Goal: Task Accomplishment & Management: Use online tool/utility

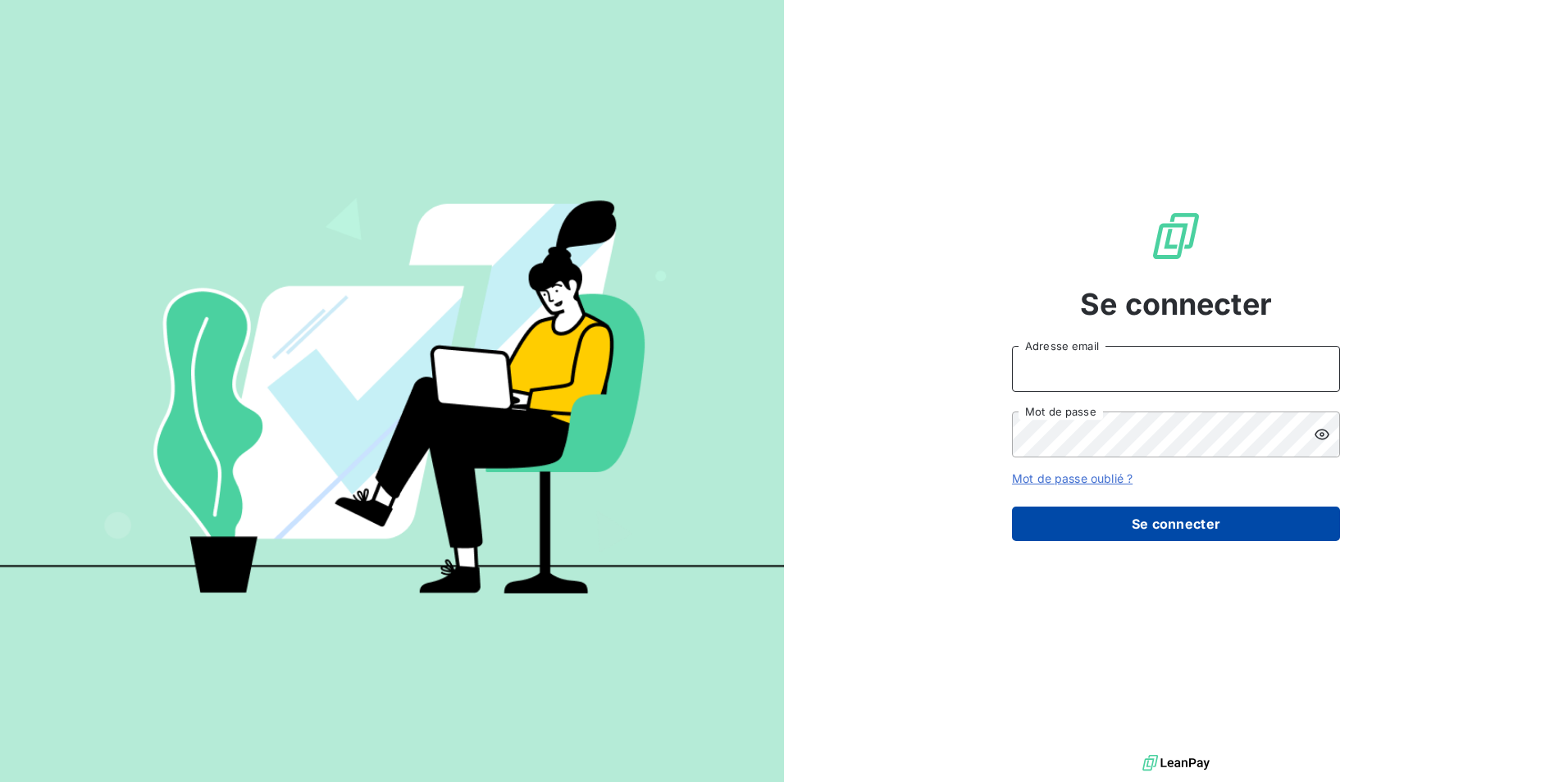
type input "[EMAIL_ADDRESS][DOMAIN_NAME]"
click at [1158, 526] on button "Se connecter" at bounding box center [1176, 523] width 328 height 34
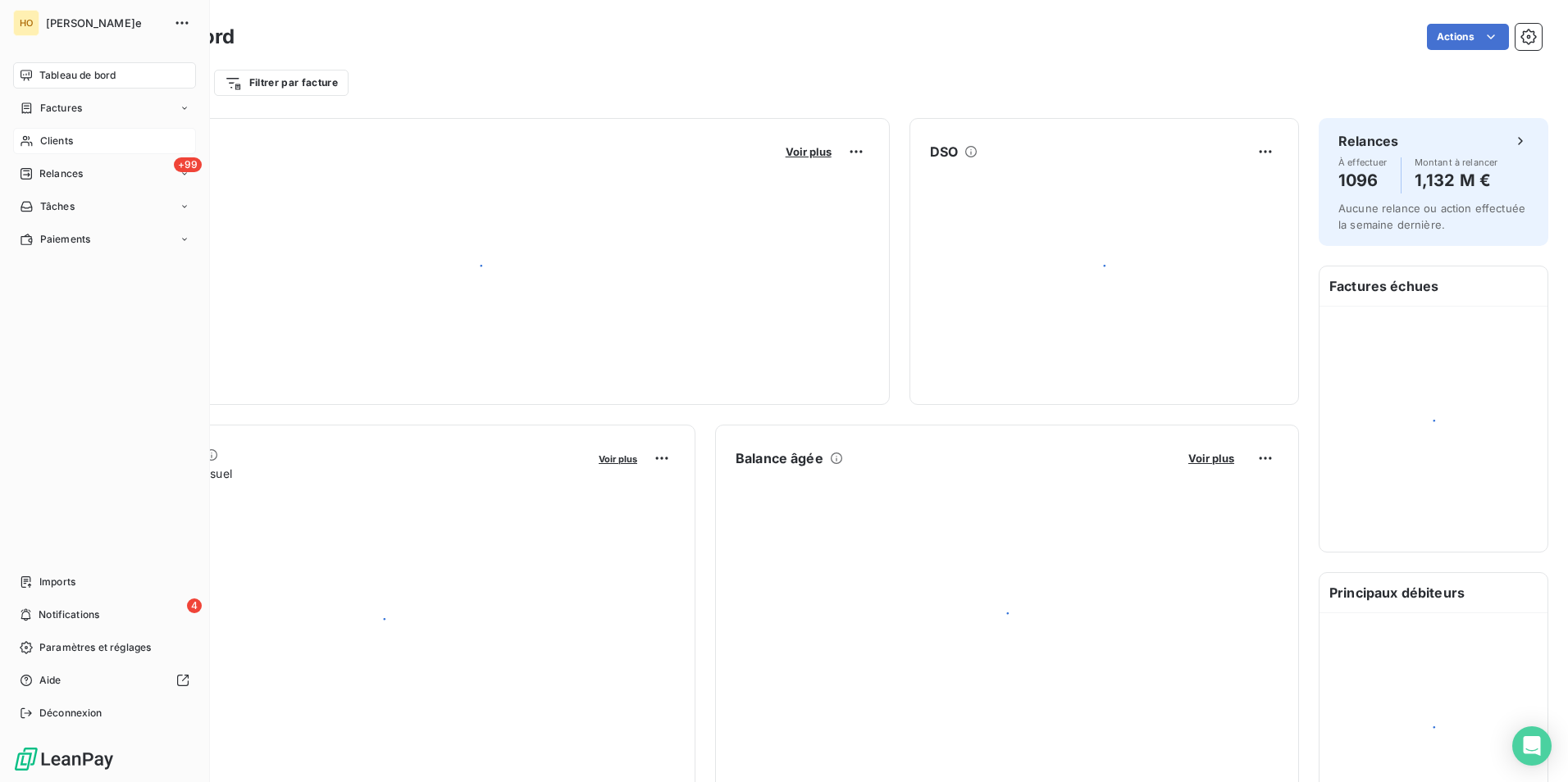
click at [29, 140] on icon at bounding box center [26, 141] width 12 height 11
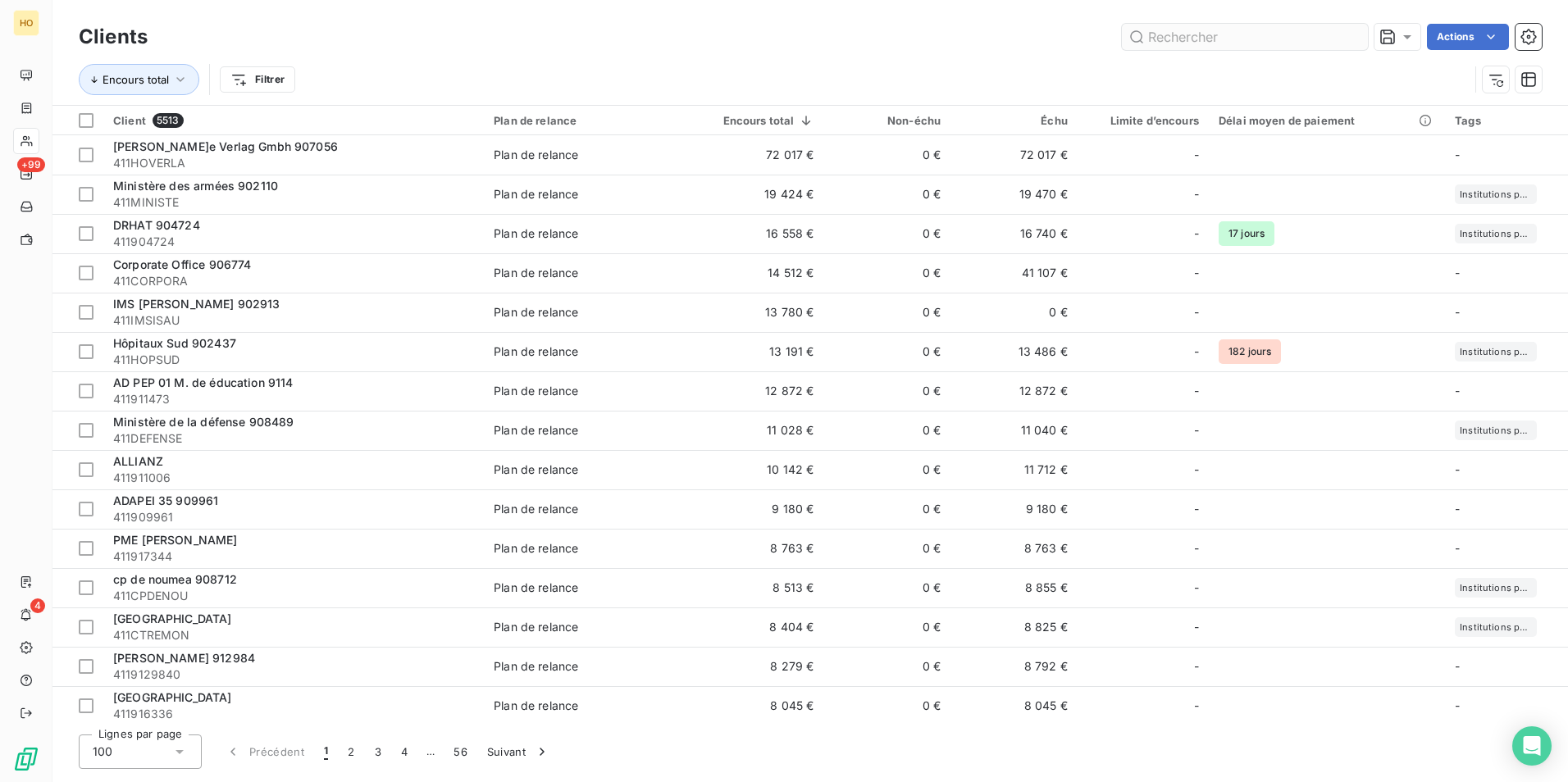
click at [1212, 32] on input "text" at bounding box center [1244, 36] width 246 height 26
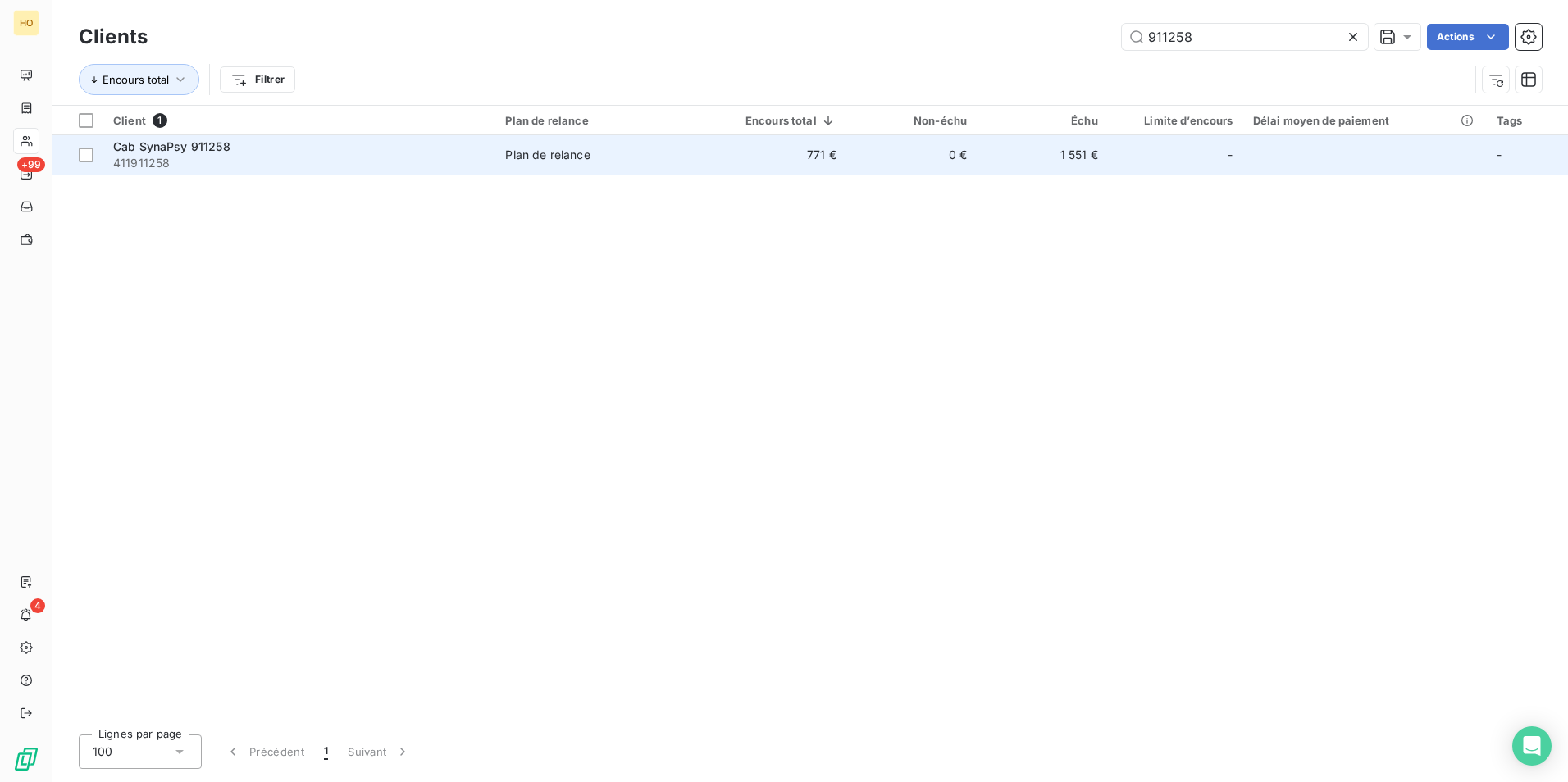
type input "911258"
click at [1083, 163] on td "1 551 €" at bounding box center [1042, 155] width 131 height 40
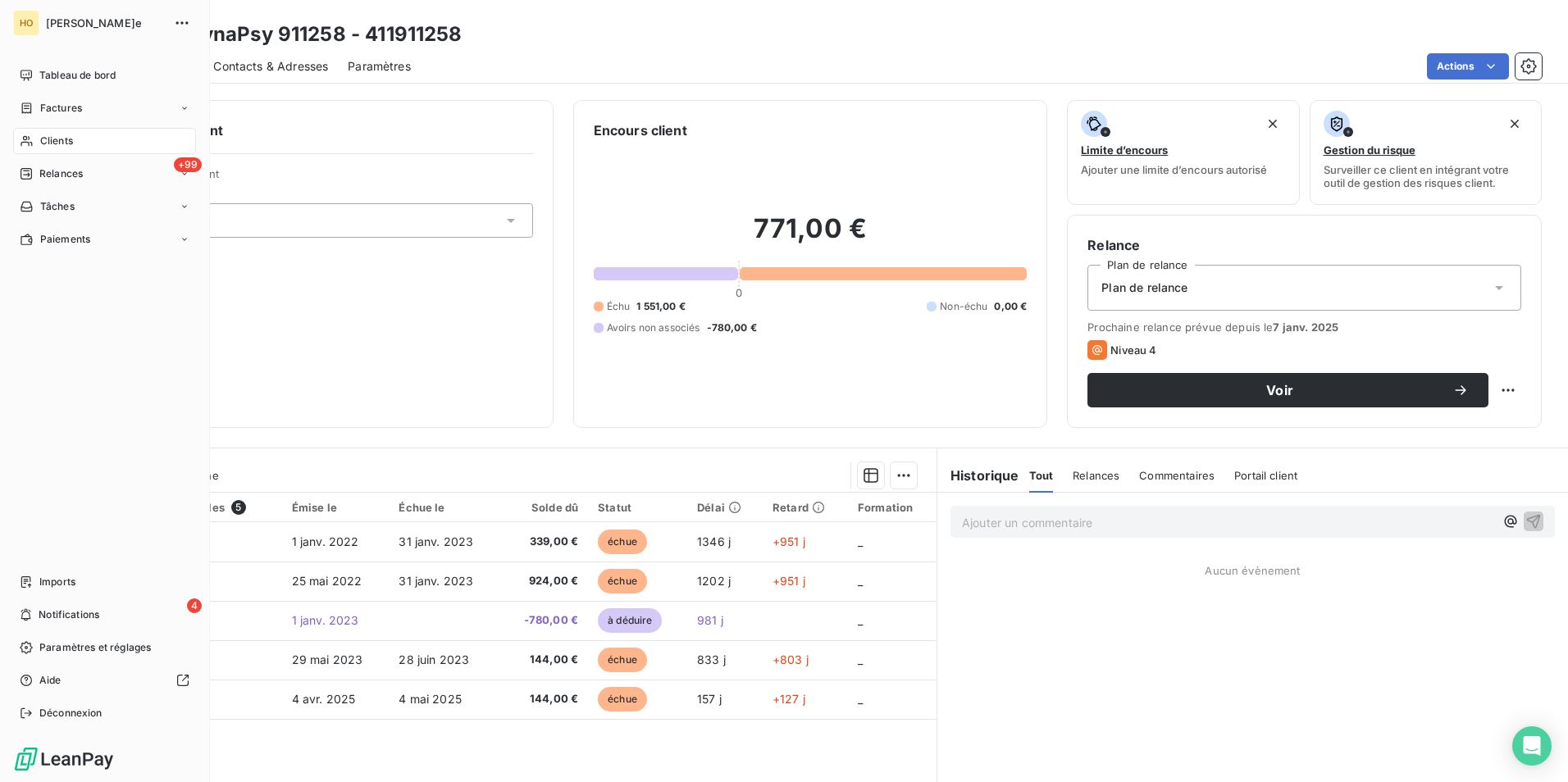
click at [32, 150] on div "Clients" at bounding box center [105, 141] width 183 height 26
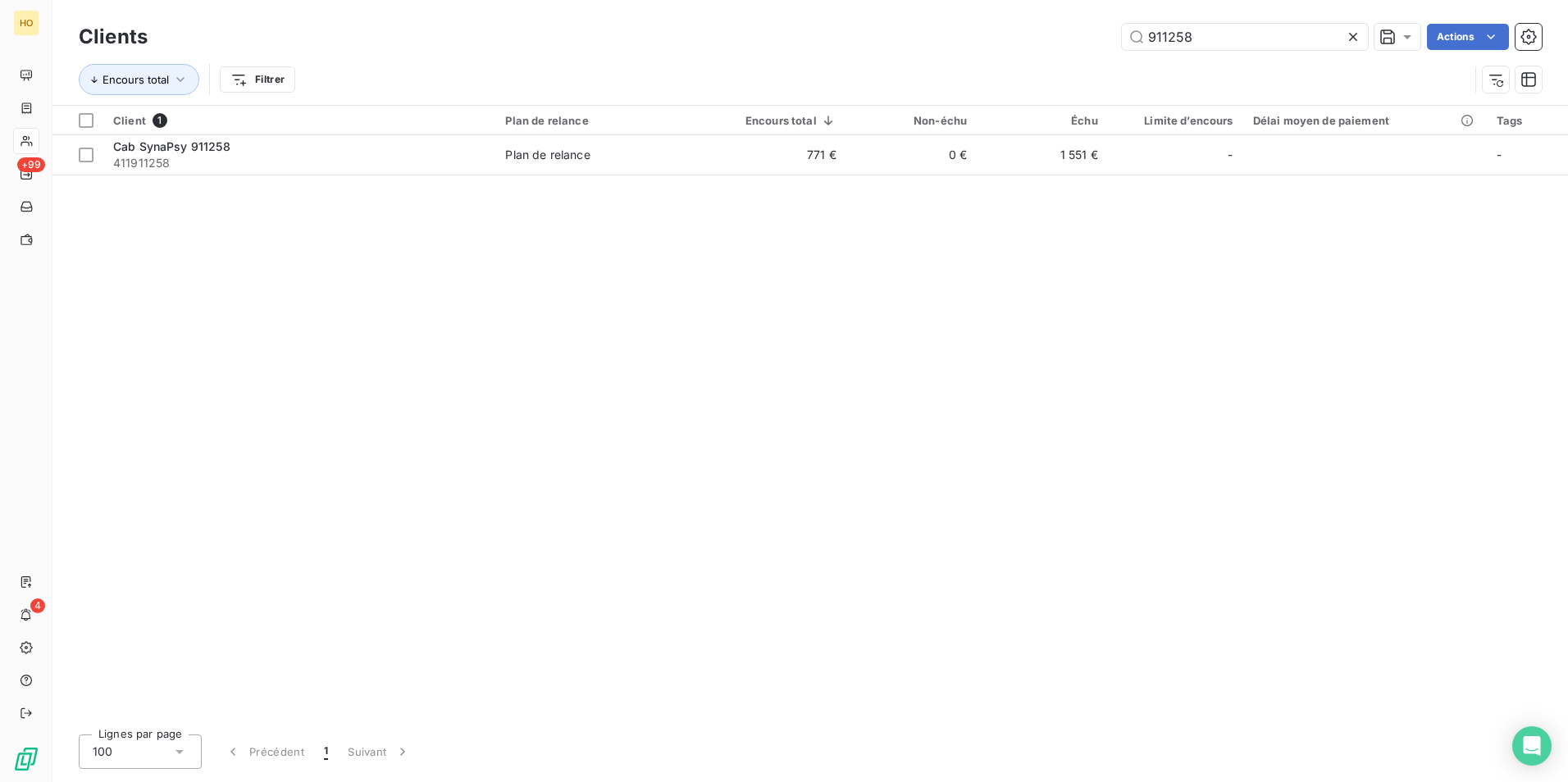
drag, startPoint x: 1240, startPoint y: 41, endPoint x: 855, endPoint y: 48, distance: 385.1
click at [855, 48] on div "911258 Actions" at bounding box center [854, 36] width 1374 height 26
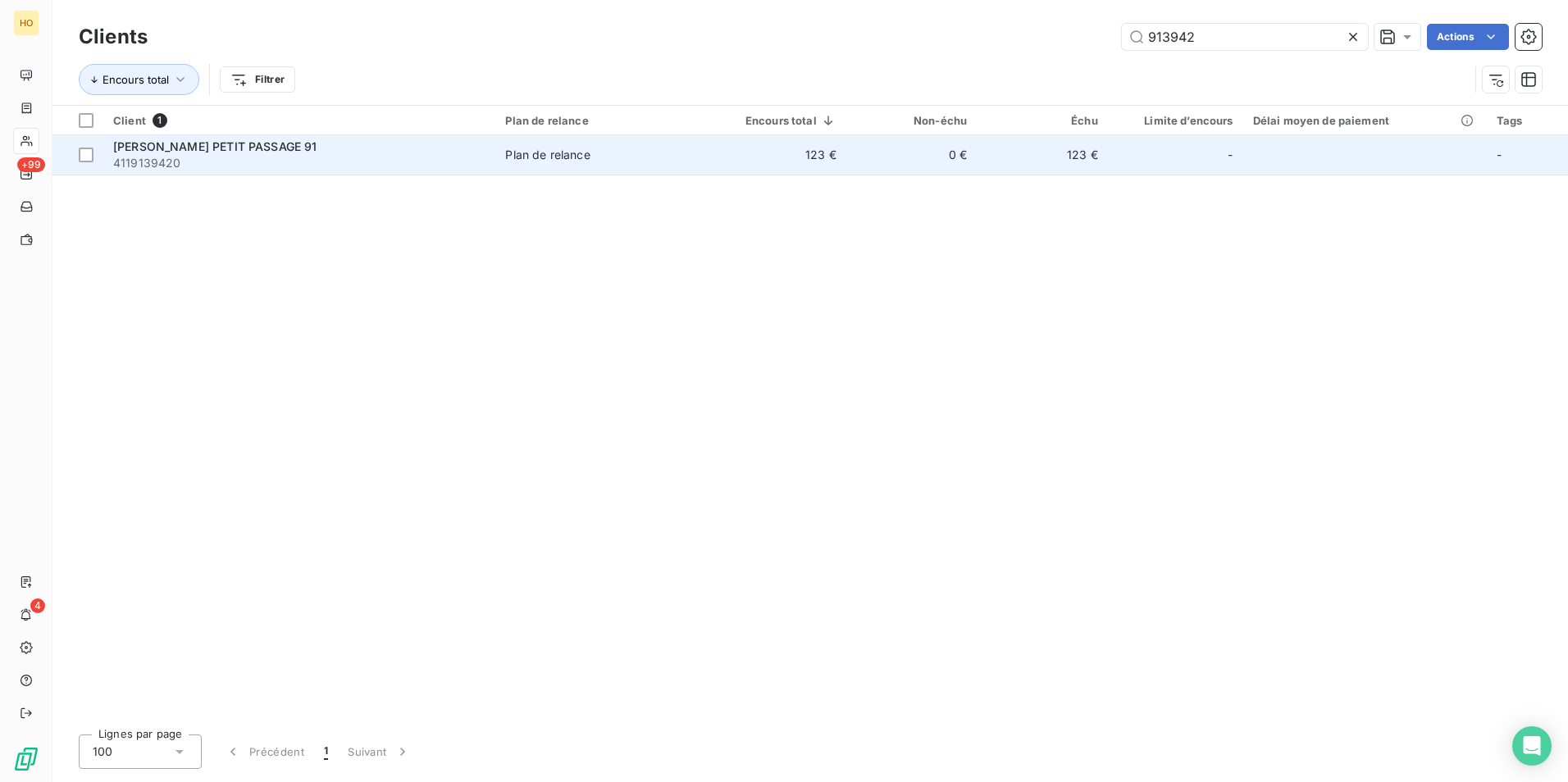
type input "913942"
click at [1071, 159] on td "123 €" at bounding box center [1042, 155] width 131 height 40
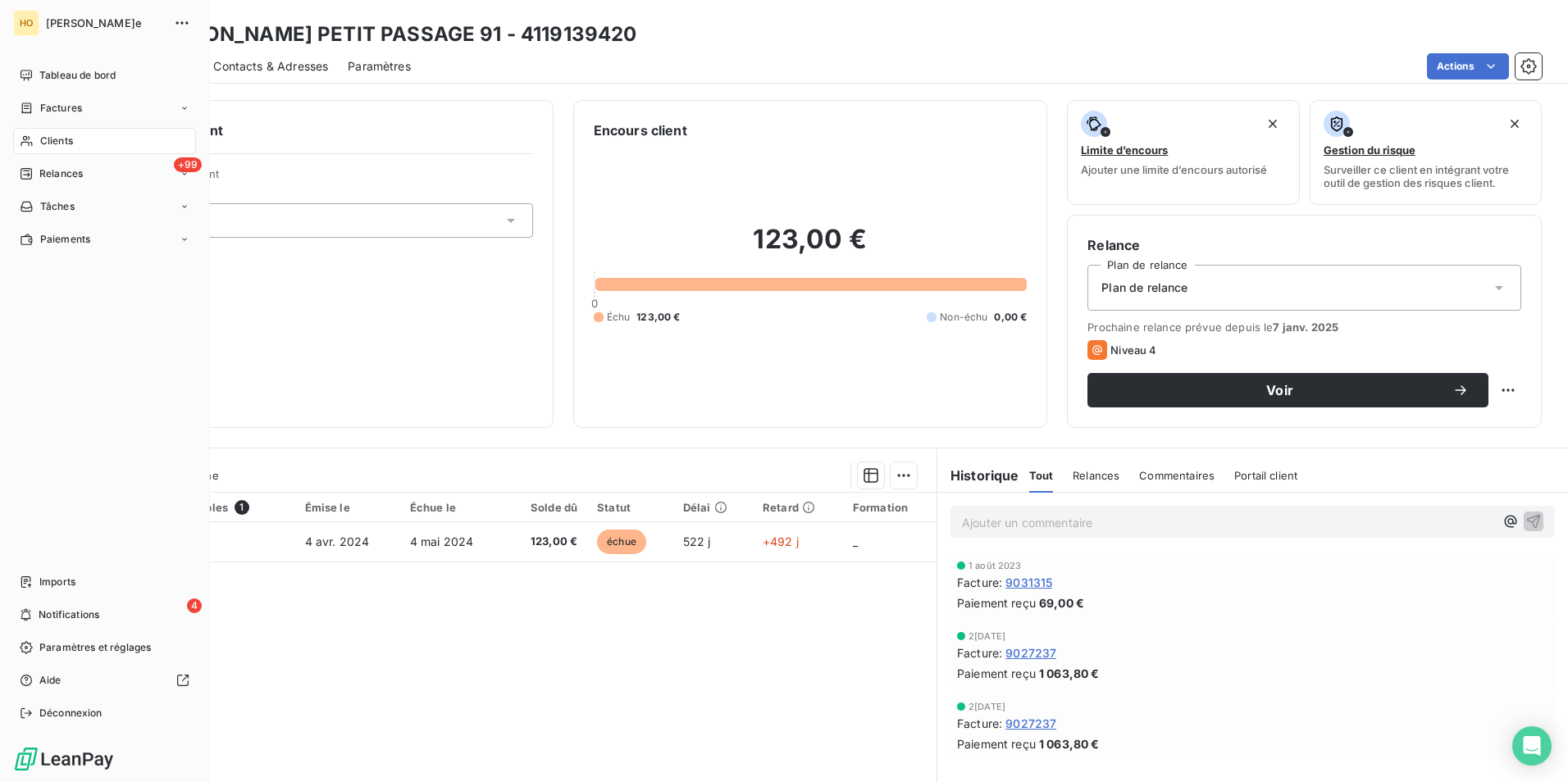
click at [26, 150] on div "Clients" at bounding box center [105, 141] width 183 height 26
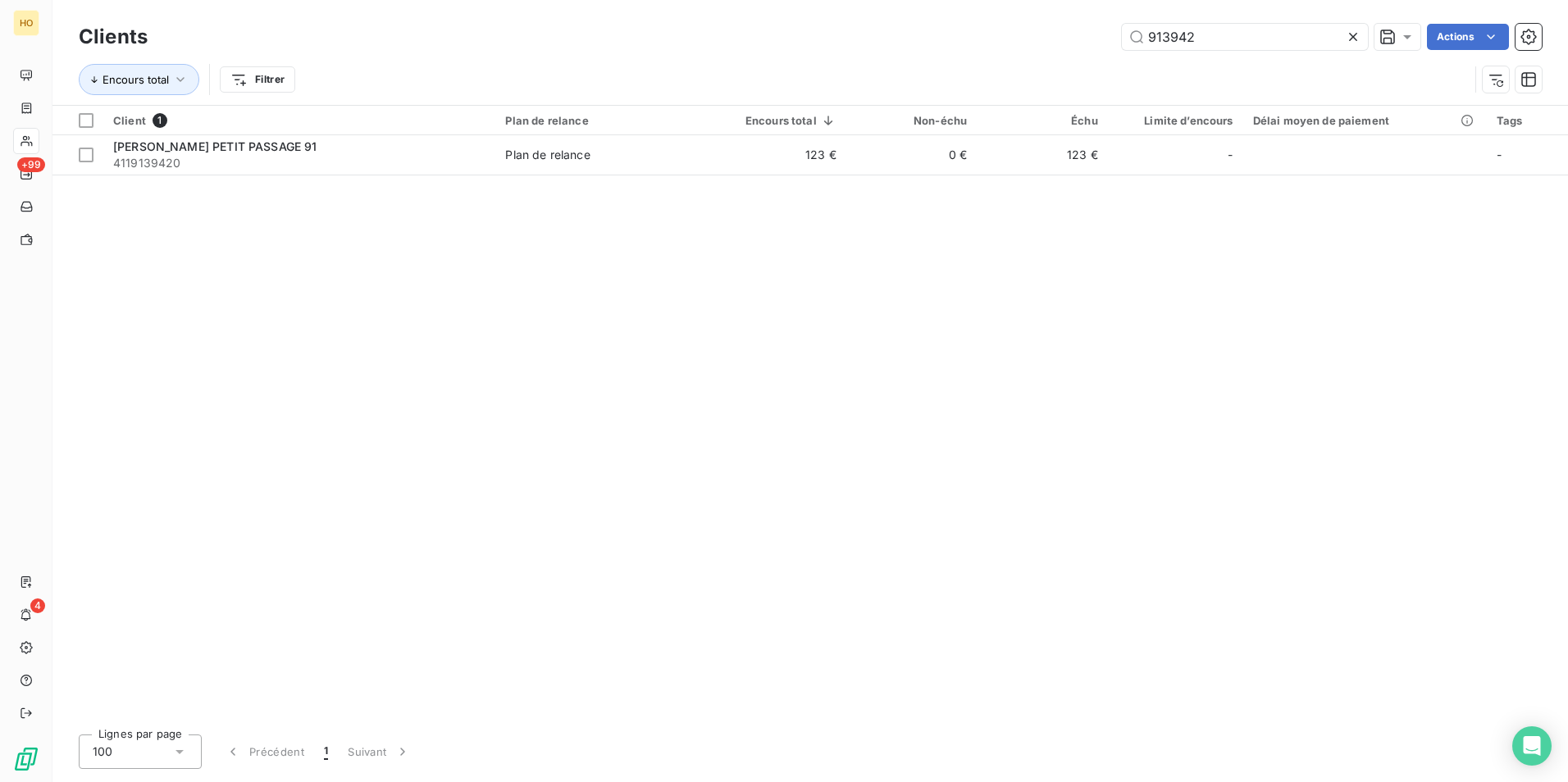
drag, startPoint x: 1206, startPoint y: 32, endPoint x: 792, endPoint y: 28, distance: 414.0
click at [792, 28] on div "913942 Actions" at bounding box center [854, 36] width 1374 height 26
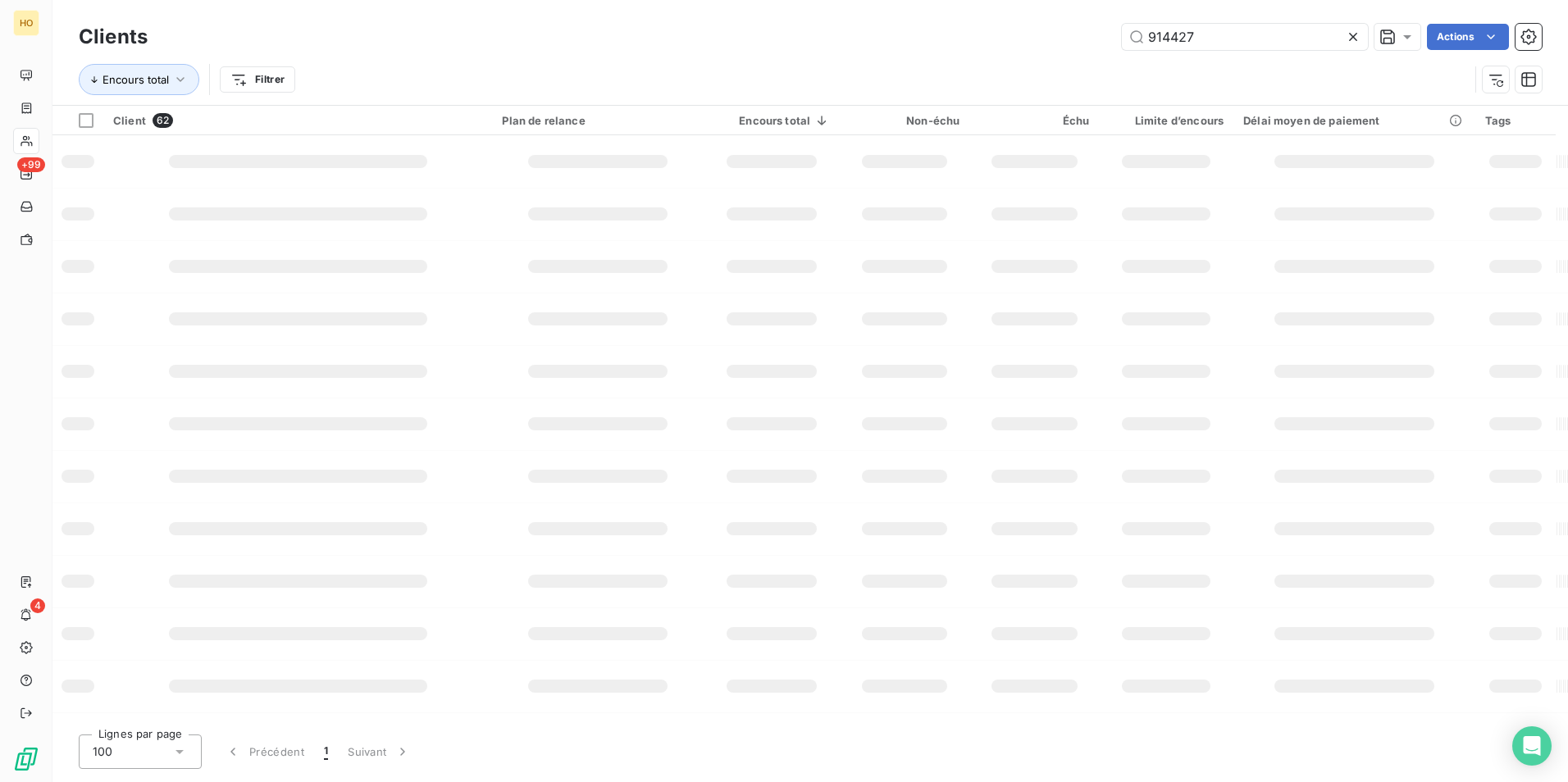
type input "914427"
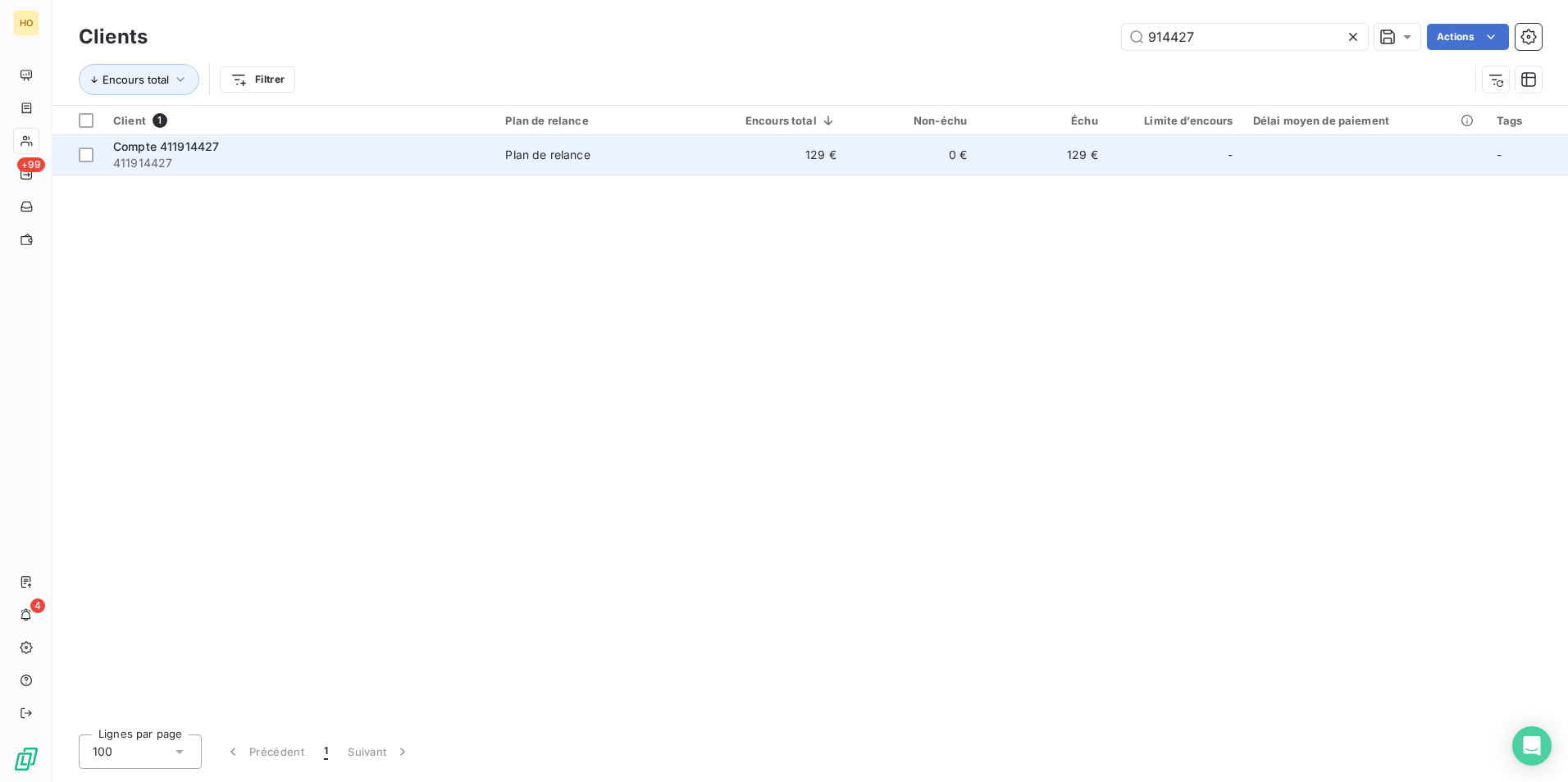
click at [816, 156] on td "129 €" at bounding box center [777, 155] width 138 height 40
